Goal: Check status: Check status

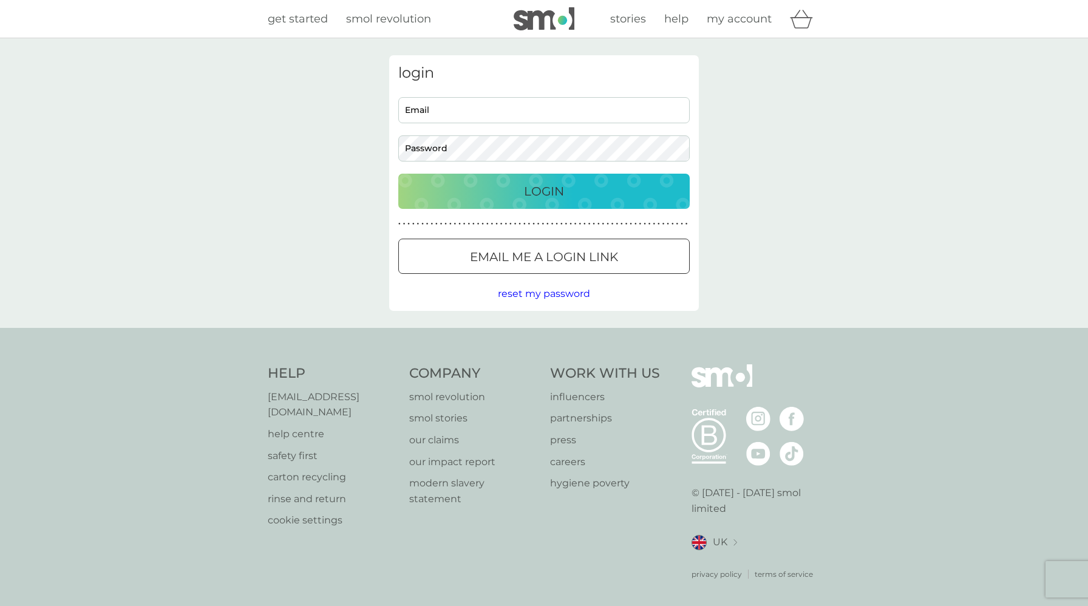
type input "[EMAIL_ADDRESS][DOMAIN_NAME]"
click at [569, 189] on div "Login" at bounding box center [543, 191] width 267 height 19
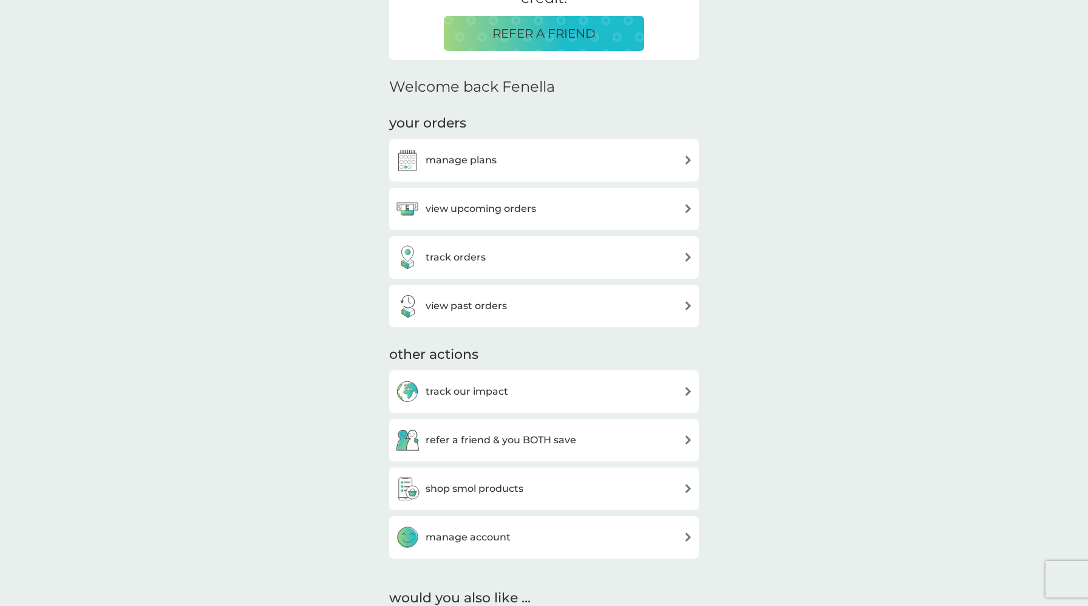
scroll to position [299, 0]
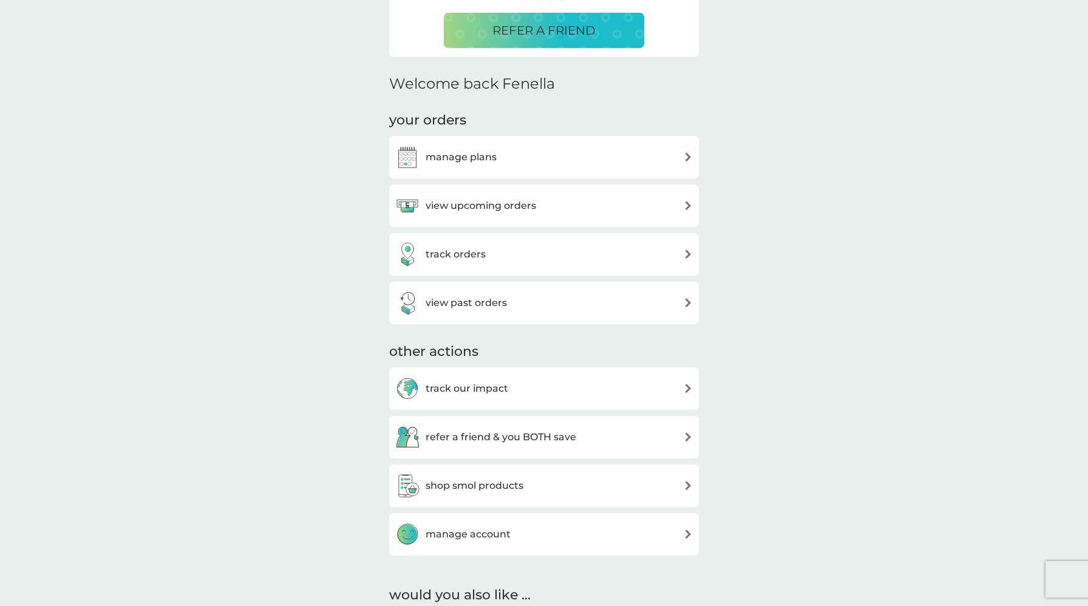
click at [549, 254] on div "track orders" at bounding box center [543, 254] width 297 height 24
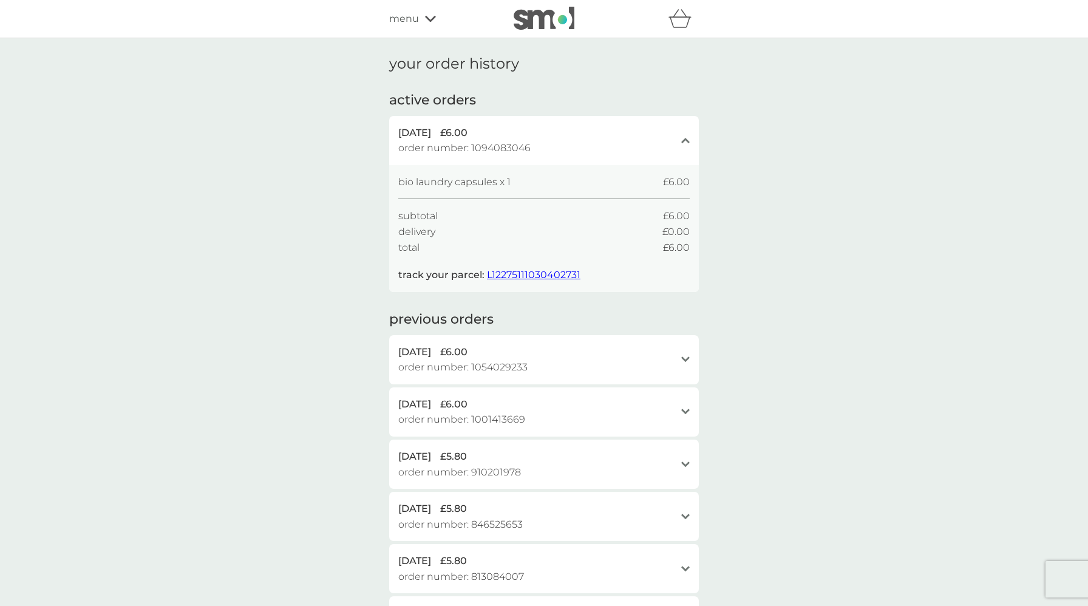
click at [513, 273] on span "L12275111030402731" at bounding box center [533, 275] width 93 height 12
